Goal: Transaction & Acquisition: Purchase product/service

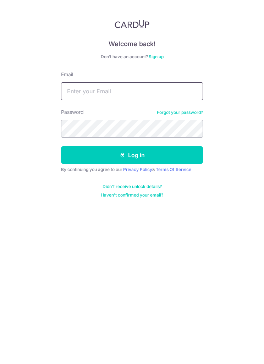
type input "[PERSON_NAME][EMAIL_ADDRESS][DOMAIN_NAME]"
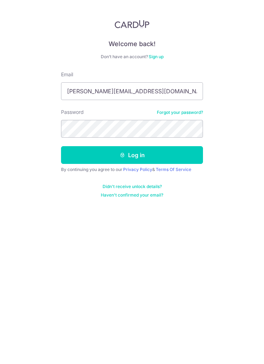
click at [132, 155] on button "Log in" at bounding box center [132, 155] width 142 height 18
click at [146, 172] on link "Privacy Policy" at bounding box center [137, 169] width 29 height 5
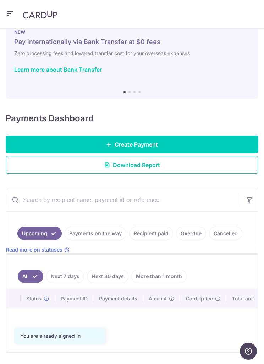
scroll to position [16, 0]
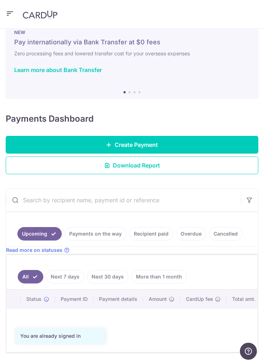
click at [13, 12] on icon "button" at bounding box center [10, 13] width 9 height 9
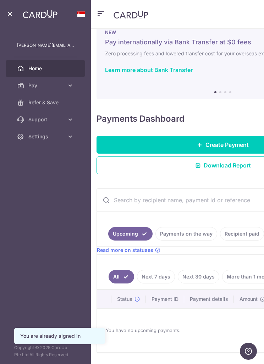
click at [67, 87] on icon at bounding box center [70, 85] width 7 height 7
click at [34, 119] on span "Recipients" at bounding box center [50, 119] width 45 height 7
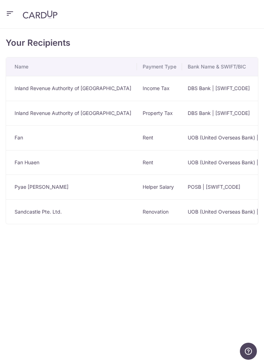
click at [11, 14] on icon "button" at bounding box center [10, 13] width 9 height 9
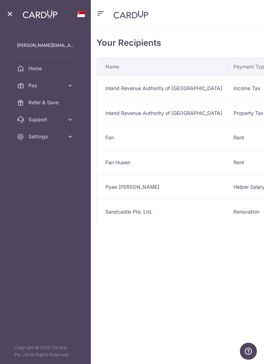
click at [31, 84] on span "Pay" at bounding box center [45, 85] width 35 height 7
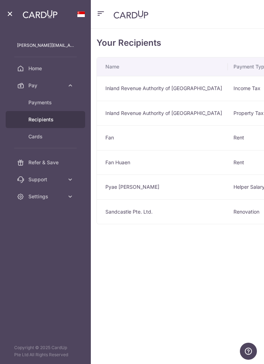
click at [32, 140] on span "Cards" at bounding box center [50, 136] width 45 height 7
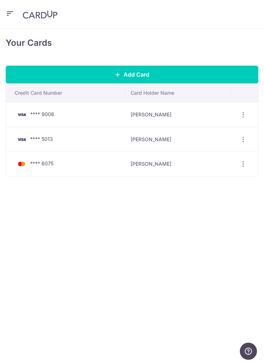
click at [6, 12] on icon "button" at bounding box center [10, 13] width 9 height 9
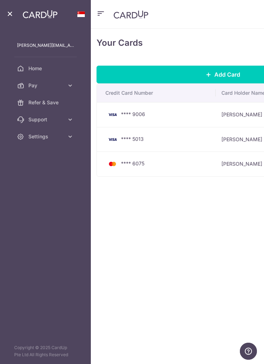
click at [37, 82] on link "Pay" at bounding box center [45, 85] width 79 height 17
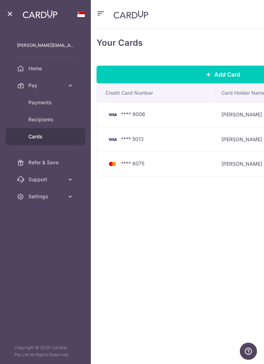
click at [26, 122] on link "Recipients" at bounding box center [45, 119] width 79 height 17
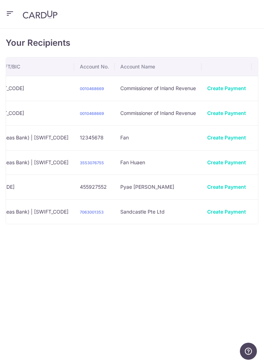
scroll to position [0, 225]
click at [207, 209] on link "Create Payment" at bounding box center [226, 211] width 39 height 6
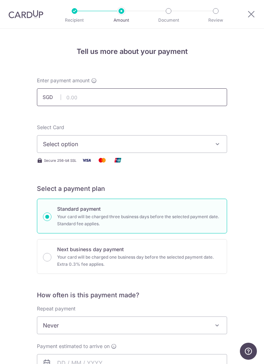
click at [92, 103] on input "text" at bounding box center [132, 97] width 190 height 18
click at [94, 145] on span "Select option" at bounding box center [127, 144] width 168 height 9
type input "1,157.50"
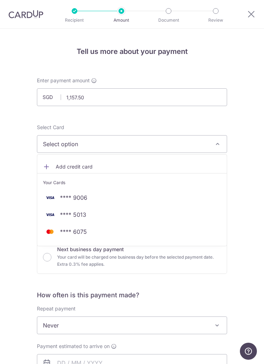
click at [77, 216] on span "**** 5013" at bounding box center [73, 214] width 26 height 9
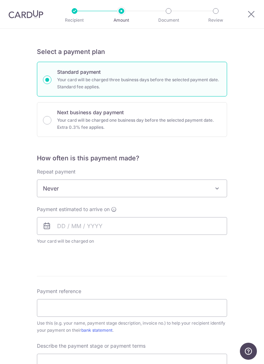
scroll to position [148, 0]
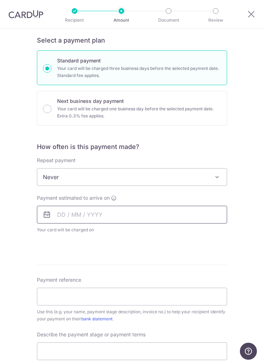
click at [107, 209] on input "text" at bounding box center [132, 215] width 190 height 18
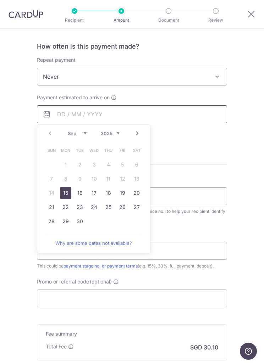
scroll to position [249, 0]
click at [67, 194] on link "15" at bounding box center [65, 192] width 11 height 11
type input "[DATE]"
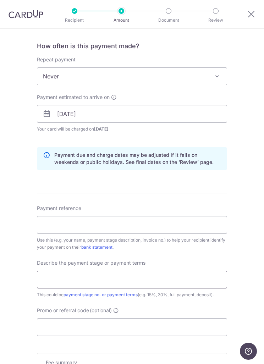
click at [212, 275] on input "text" at bounding box center [132, 280] width 190 height 18
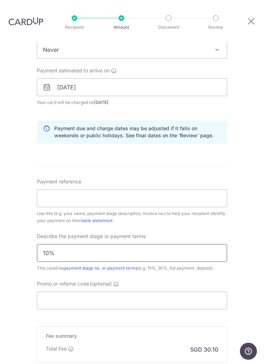
scroll to position [294, 0]
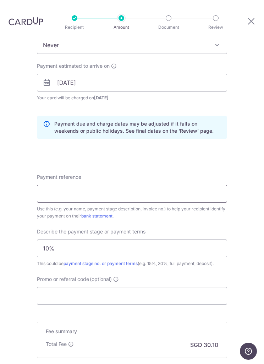
click at [123, 185] on input "Payment reference" at bounding box center [132, 194] width 190 height 18
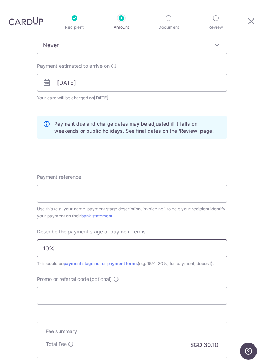
click at [105, 239] on input "10%" at bounding box center [132, 248] width 190 height 18
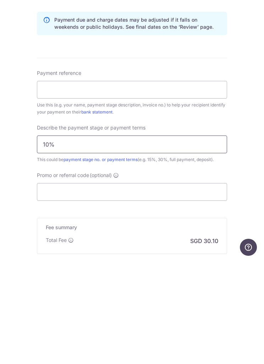
type input "10%"
click at [90, 185] on input "Payment reference" at bounding box center [132, 194] width 190 height 18
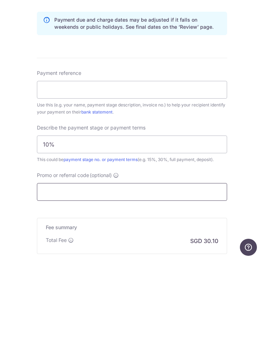
click at [102, 287] on input "Promo or referral code (optional)" at bounding box center [132, 296] width 190 height 18
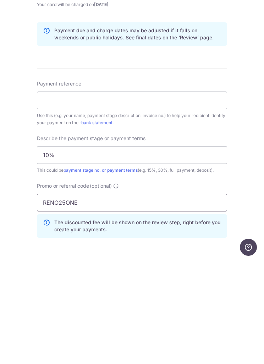
scroll to position [283, 0]
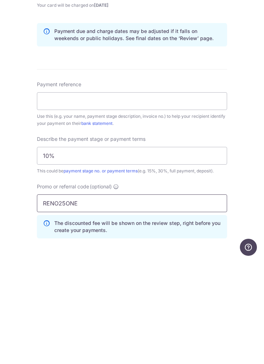
type input "RENO25ONE"
click at [140, 196] on input "Payment reference" at bounding box center [132, 205] width 190 height 18
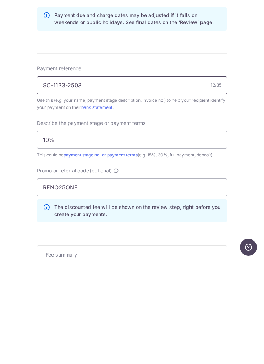
scroll to position [311, 0]
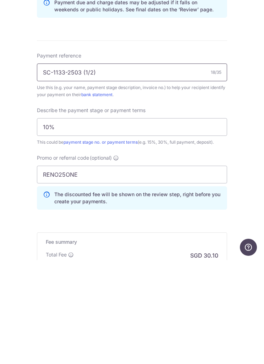
type input "SC-1133-2503 (1/2)"
click at [249, 195] on div "Tell us more about your payment Enter payment amount SGD 1,157.50 1157.50 Selec…" at bounding box center [132, 104] width 264 height 747
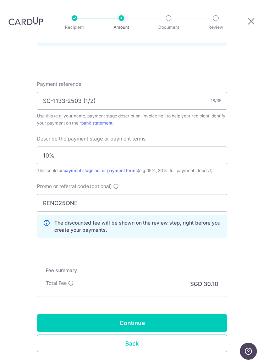
scroll to position [386, 0]
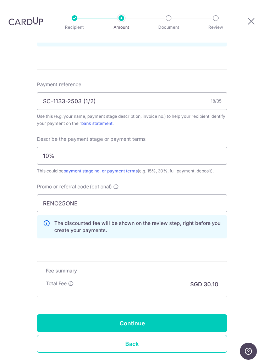
click at [139, 314] on input "Continue" at bounding box center [132, 323] width 190 height 18
type input "Create Schedule"
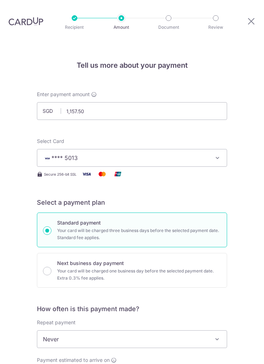
scroll to position [399, 0]
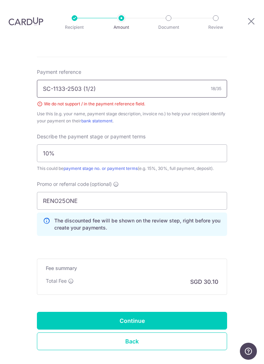
click at [88, 80] on input "SC-1133-2503 (1/2)" at bounding box center [132, 89] width 190 height 18
click at [169, 80] on input "SC-1133-2503 (1 out of 2)" at bounding box center [132, 89] width 190 height 18
type input "SC-1133-2503a"
click button "Add Card" at bounding box center [0, 0] width 0 height 0
click at [194, 312] on input "Continue" at bounding box center [132, 321] width 190 height 18
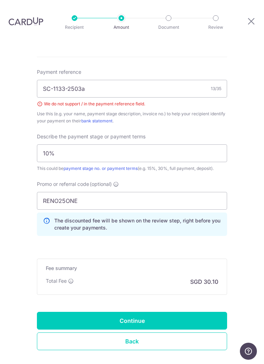
type input "Create Schedule"
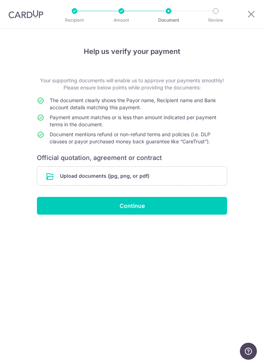
click at [188, 176] on input "file" at bounding box center [131, 176] width 189 height 18
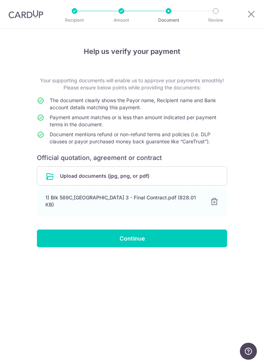
click at [175, 229] on input "Continue" at bounding box center [132, 238] width 190 height 18
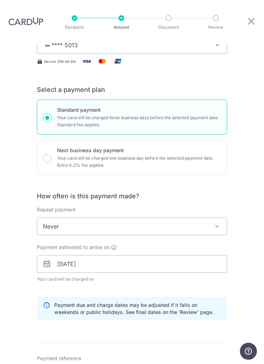
scroll to position [133, 0]
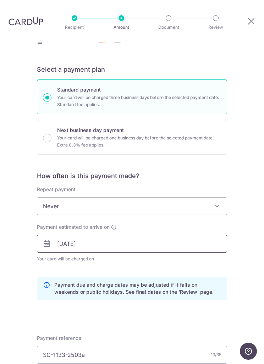
click at [160, 235] on input "15/09/2025" at bounding box center [132, 244] width 190 height 18
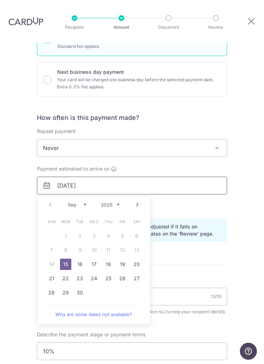
scroll to position [202, 0]
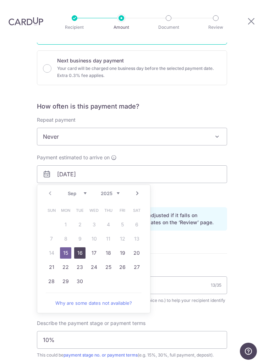
click at [82, 247] on link "16" at bounding box center [79, 252] width 11 height 11
type input "16/09/2025"
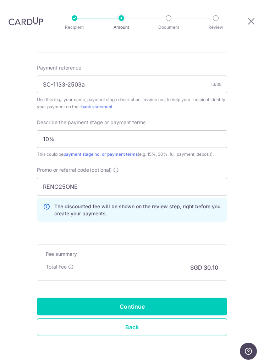
scroll to position [403, 0]
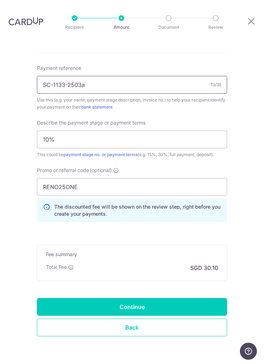
click at [47, 76] on input "SC-1133-2503a" at bounding box center [132, 85] width 190 height 18
click at [48, 76] on input "SC-1133-2503a" at bounding box center [132, 85] width 190 height 18
click at [46, 76] on input "SC-1133-2503a" at bounding box center [132, 85] width 190 height 18
click at [15, 196] on div "Tell us more about your payment Enter payment amount SGD 1,157.50 1157.50 Selec…" at bounding box center [132, 13] width 264 height 747
click at [66, 298] on input "Continue" at bounding box center [132, 307] width 190 height 18
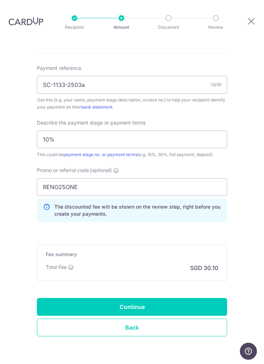
type input "Update Schedule"
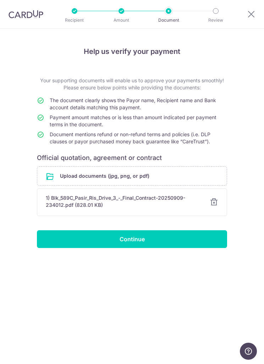
click at [161, 234] on input "Continue" at bounding box center [132, 239] width 190 height 18
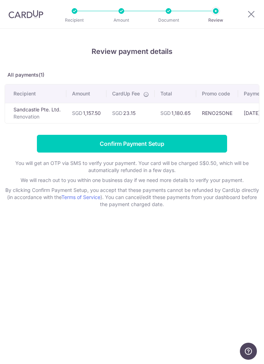
click at [190, 145] on input "Confirm Payment Setup" at bounding box center [132, 144] width 190 height 18
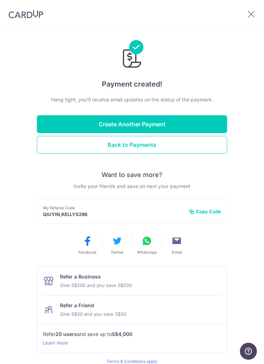
click at [180, 124] on button "Create Another Payment" at bounding box center [132, 124] width 190 height 18
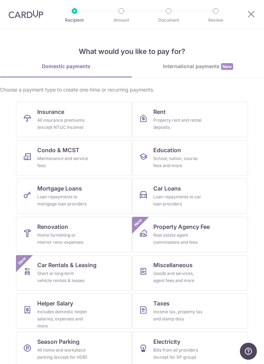
click at [218, 118] on link "Rent Property rent and rental deposits" at bounding box center [190, 119] width 116 height 35
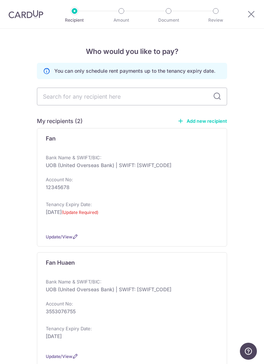
click at [258, 4] on div at bounding box center [252, 14] width 23 height 28
click at [246, 19] on div at bounding box center [252, 14] width 23 height 28
click at [254, 10] on icon at bounding box center [251, 14] width 9 height 9
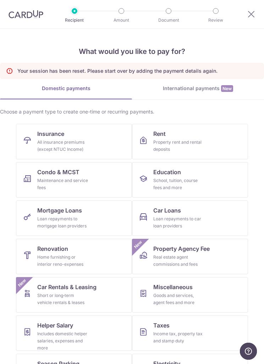
click at [206, 137] on link "Rent Property rent and rental deposits" at bounding box center [190, 141] width 116 height 35
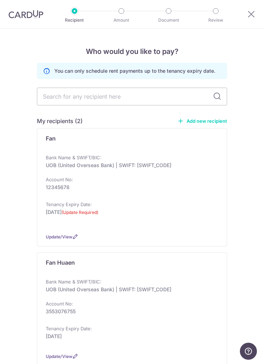
click at [254, 12] on icon at bounding box center [251, 14] width 9 height 9
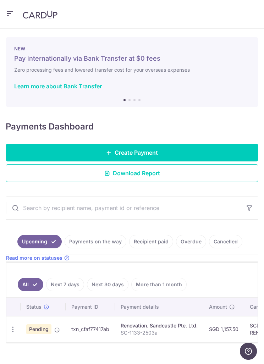
click at [205, 147] on link "Create Payment" at bounding box center [132, 153] width 252 height 18
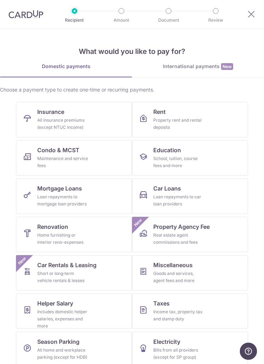
click at [80, 235] on div "Home furnishing or interior reno-expenses" at bounding box center [62, 239] width 51 height 14
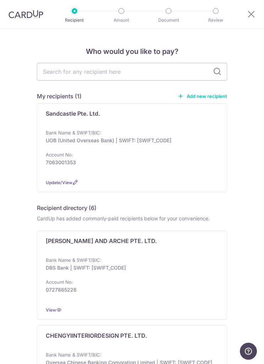
click at [198, 143] on p "UOB (United Overseas Bank) | SWIFT: [SWIFT_CODE]" at bounding box center [130, 140] width 168 height 7
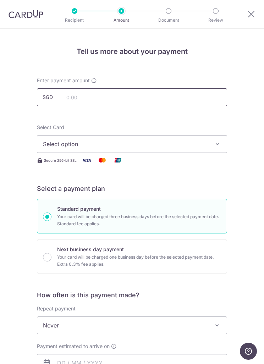
click at [154, 95] on input "text" at bounding box center [132, 97] width 190 height 18
click at [154, 150] on button "Select option" at bounding box center [132, 144] width 190 height 18
type input "1,000.00"
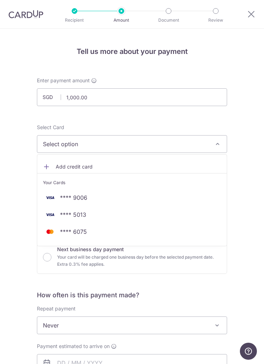
click at [146, 200] on span "**** 9006" at bounding box center [132, 197] width 178 height 9
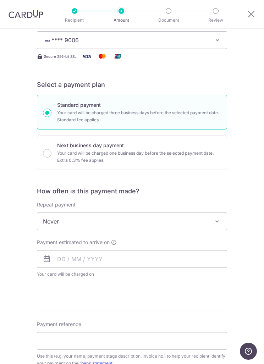
scroll to position [113, 0]
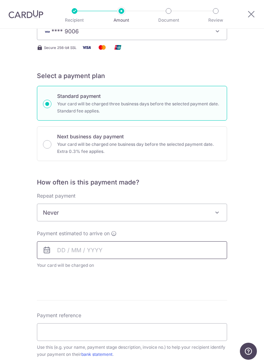
click at [158, 247] on input "text" at bounding box center [132, 250] width 190 height 18
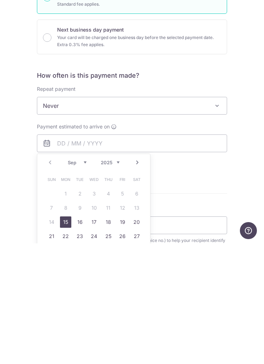
click at [81, 337] on link "16" at bounding box center [79, 342] width 11 height 11
type input "[DATE]"
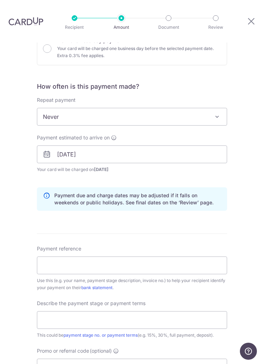
scroll to position [223, 0]
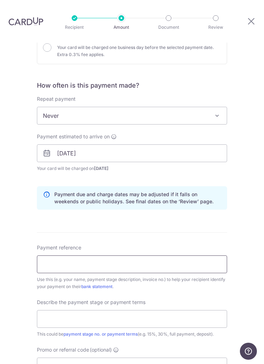
click at [139, 255] on input "Payment reference" at bounding box center [132, 264] width 190 height 18
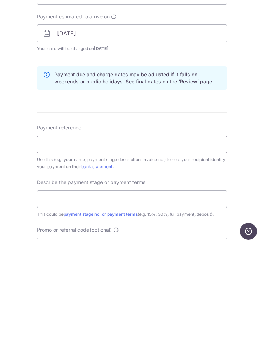
click at [63, 255] on input "Payment reference" at bounding box center [132, 264] width 190 height 18
paste input "SC-1133-2503a"
type input "SC-1133-2503b"
click at [163, 310] on input "text" at bounding box center [132, 319] width 190 height 18
type input "10%"
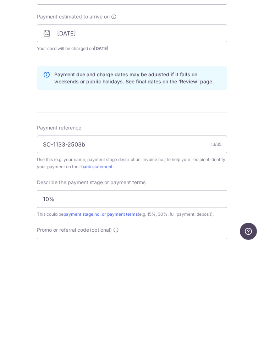
click at [111, 357] on input "Promo or referral code (optional)" at bounding box center [132, 366] width 190 height 18
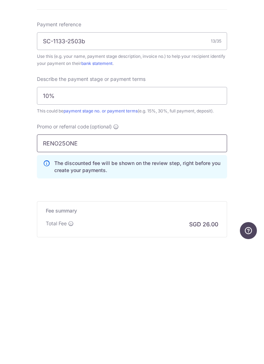
scroll to position [327, 0]
type input "RENO25ONE"
type input "Create Schedule"
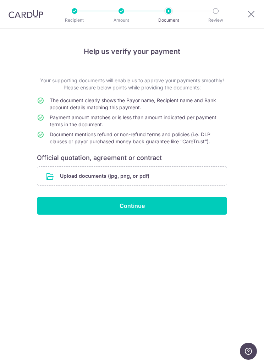
click at [197, 184] on input "file" at bounding box center [131, 176] width 189 height 18
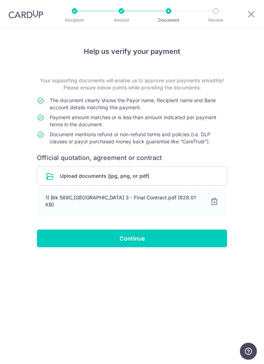
click at [175, 232] on input "Continue" at bounding box center [132, 238] width 190 height 18
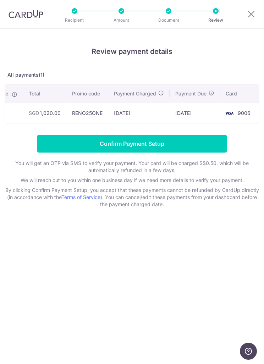
scroll to position [0, 136]
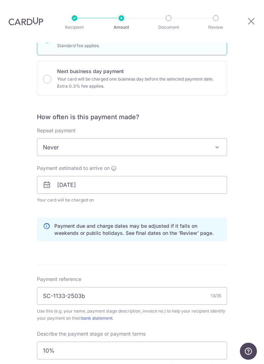
scroll to position [206, 0]
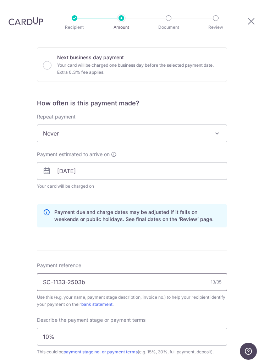
click at [139, 273] on input "SC-1133-2503b" at bounding box center [132, 282] width 190 height 18
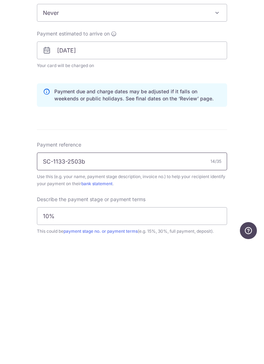
type input "SC-1133-2503b"
click at [241, 169] on div "Tell us more about your payment Enter payment amount SGD 1,000.00 1000.00 Selec…" at bounding box center [132, 210] width 264 height 747
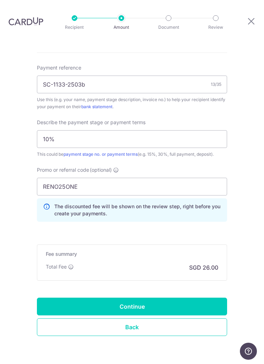
scroll to position [403, 0]
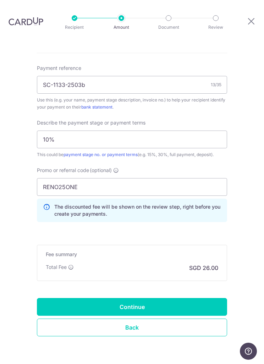
click at [196, 298] on input "Continue" at bounding box center [132, 307] width 190 height 18
type input "Update Schedule"
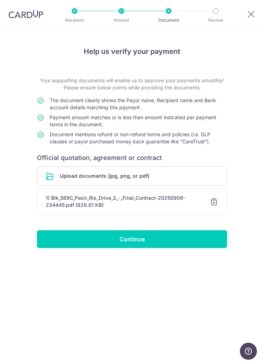
click at [185, 243] on input "Continue" at bounding box center [132, 239] width 190 height 18
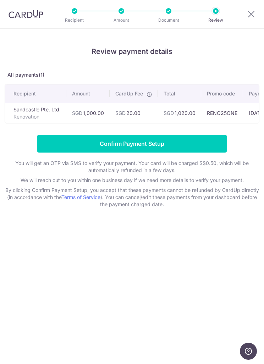
click at [196, 143] on input "Confirm Payment Setup" at bounding box center [132, 144] width 190 height 18
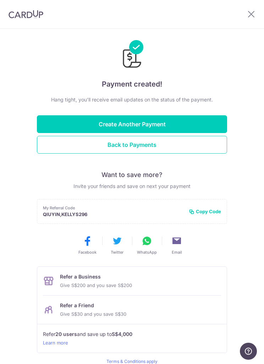
click at [80, 144] on button "Back to Payments" at bounding box center [132, 145] width 190 height 18
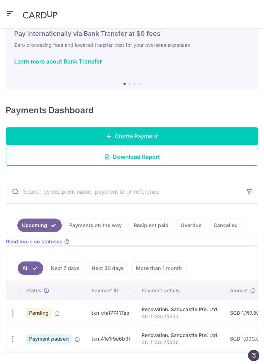
scroll to position [24, 0]
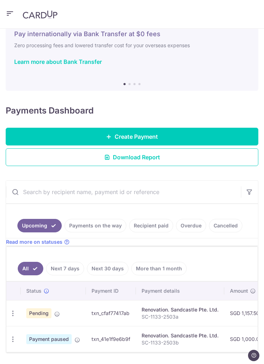
click at [76, 339] on icon at bounding box center [77, 340] width 6 height 6
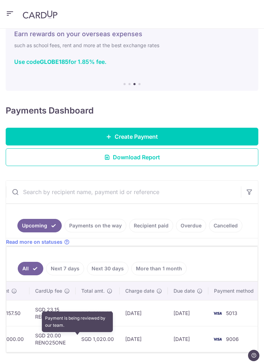
scroll to position [0, 238]
